Goal: Transaction & Acquisition: Purchase product/service

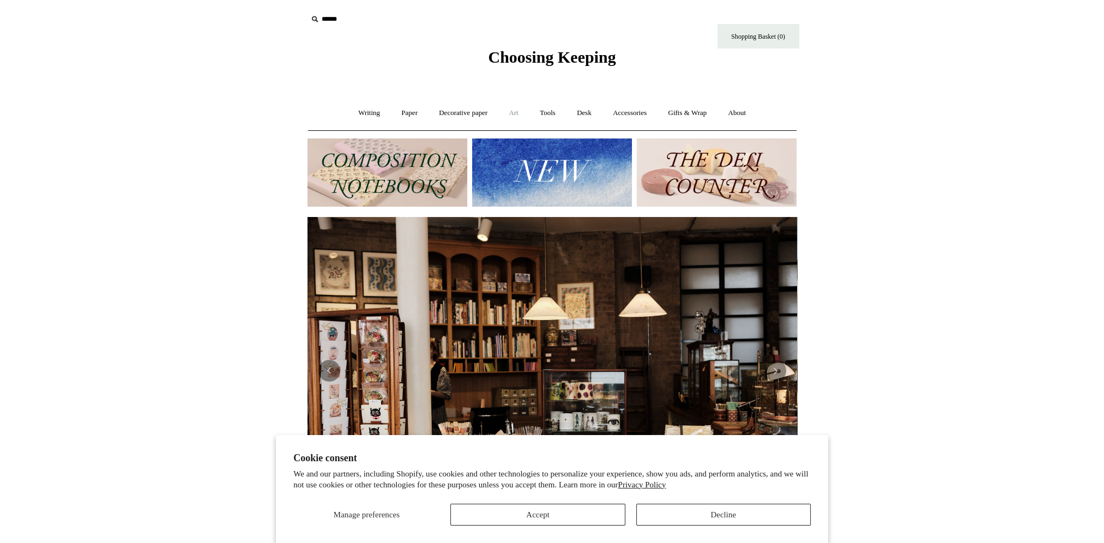
click at [515, 116] on link "Art +" at bounding box center [514, 113] width 29 height 29
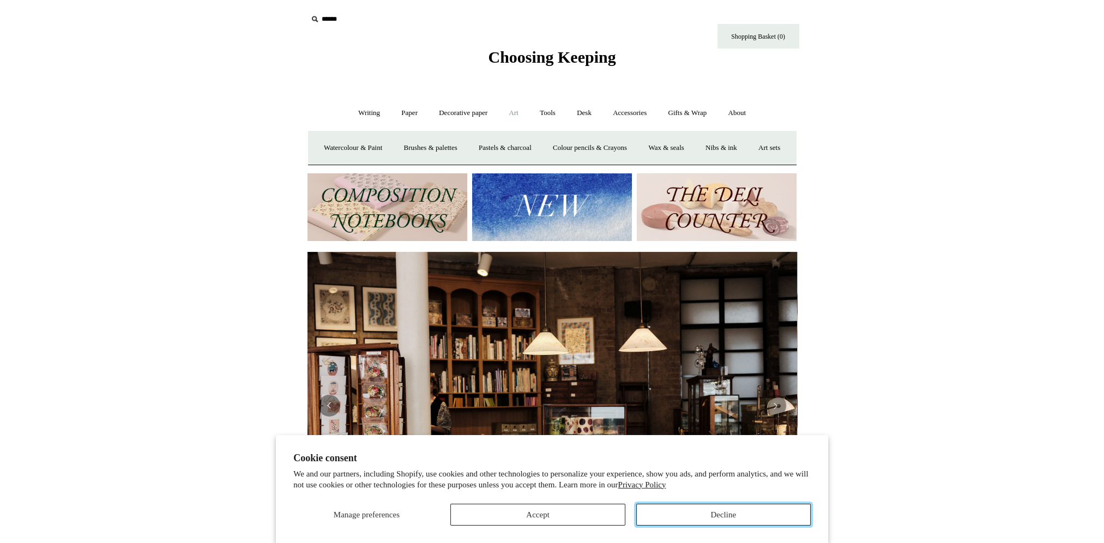
click at [736, 519] on button "Decline" at bounding box center [723, 515] width 175 height 22
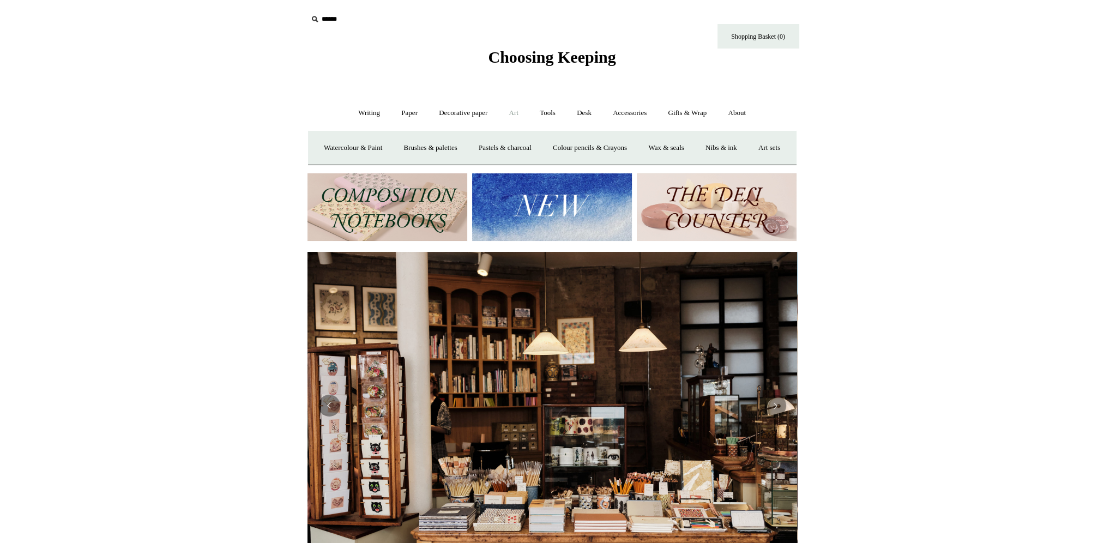
click at [513, 111] on link "Art -" at bounding box center [514, 113] width 29 height 29
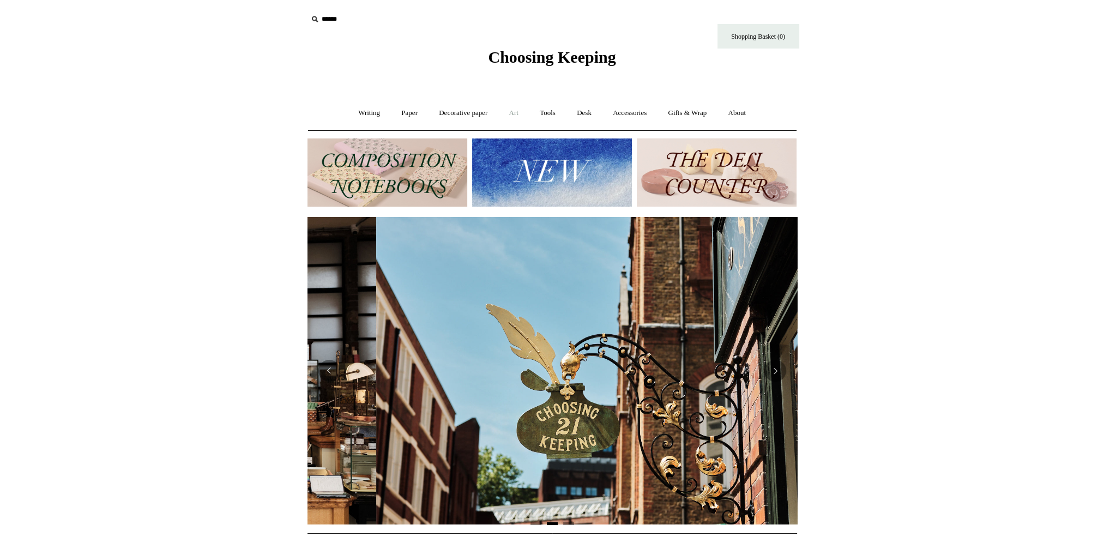
scroll to position [0, 490]
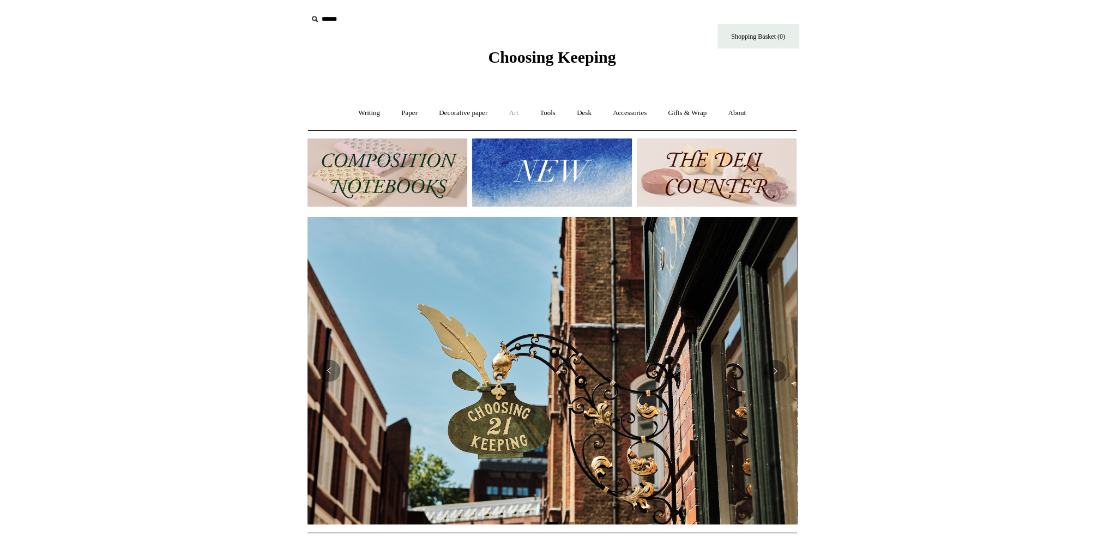
click at [515, 118] on link "Art +" at bounding box center [514, 113] width 29 height 29
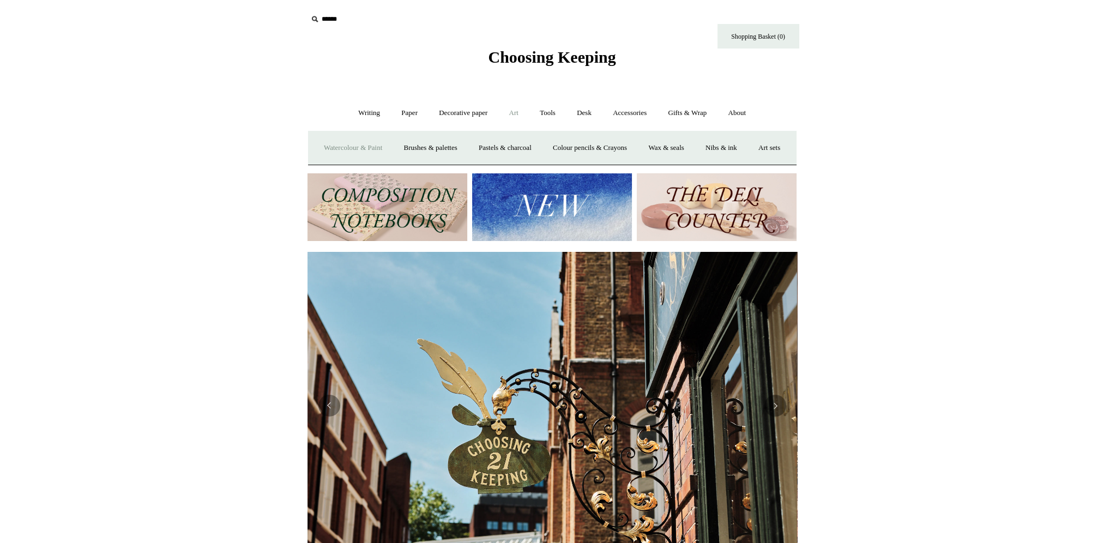
click at [373, 143] on link "Watercolour & Paint" at bounding box center [353, 148] width 78 height 29
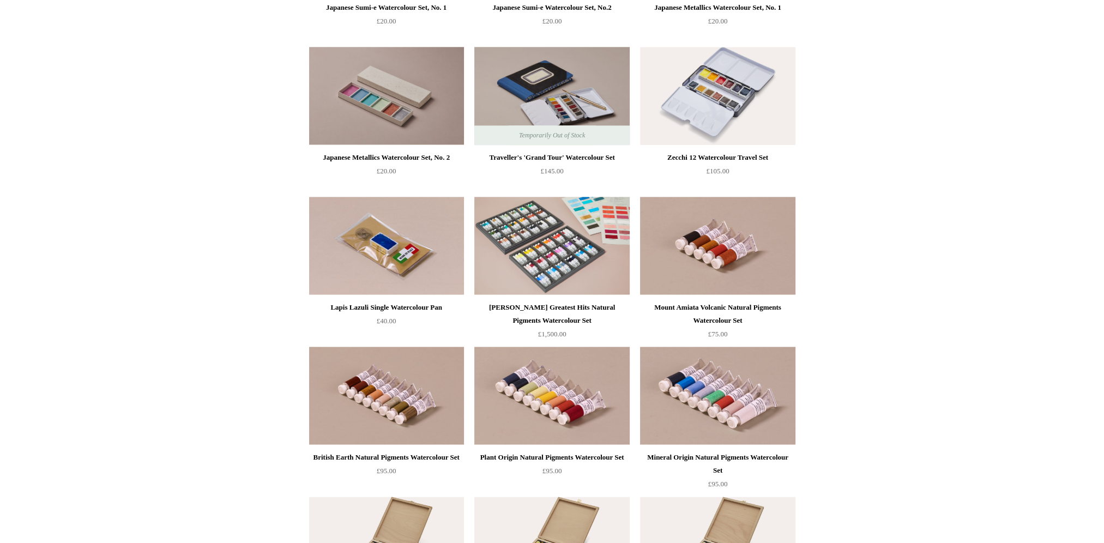
scroll to position [1745, 0]
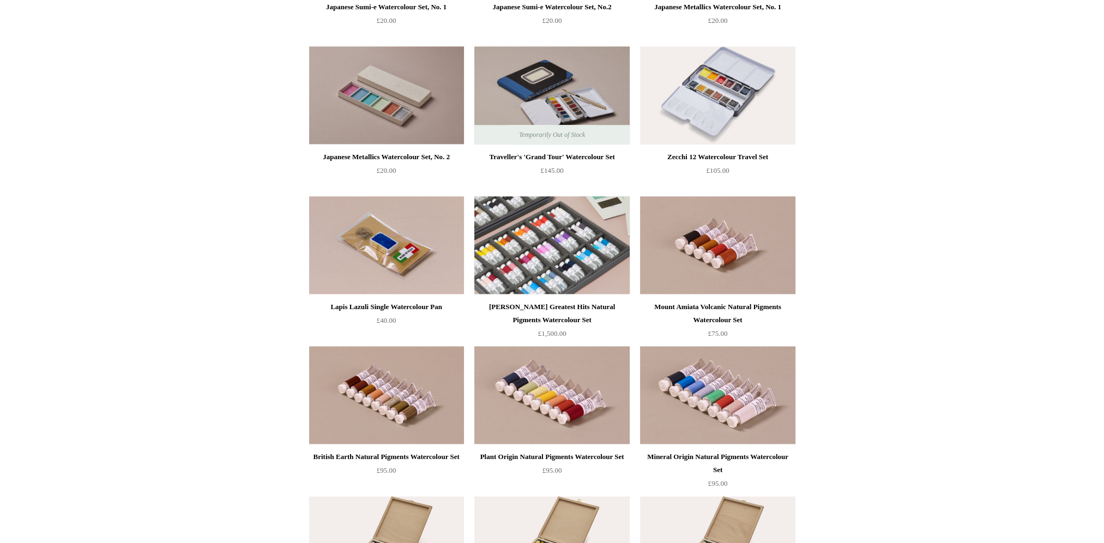
click at [551, 268] on img at bounding box center [551, 245] width 155 height 98
